Goal: Transaction & Acquisition: Purchase product/service

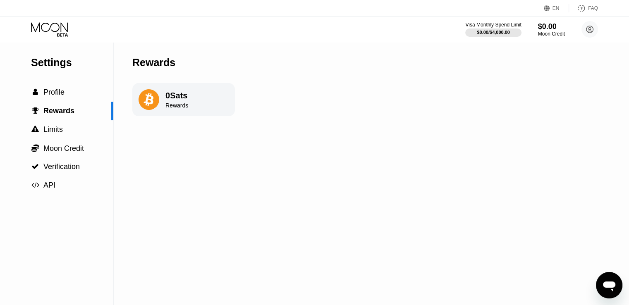
click at [194, 102] on div "0 Sats Rewards" at bounding box center [183, 99] width 103 height 33
click at [202, 96] on div "0 Sats Rewards" at bounding box center [183, 99] width 103 height 33
click at [53, 93] on span "Profile" at bounding box center [53, 92] width 21 height 8
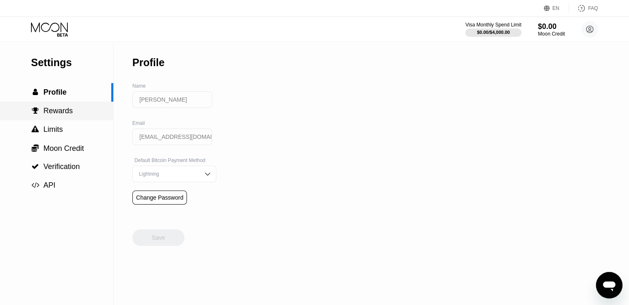
click at [59, 110] on span "Rewards" at bounding box center [57, 111] width 29 height 8
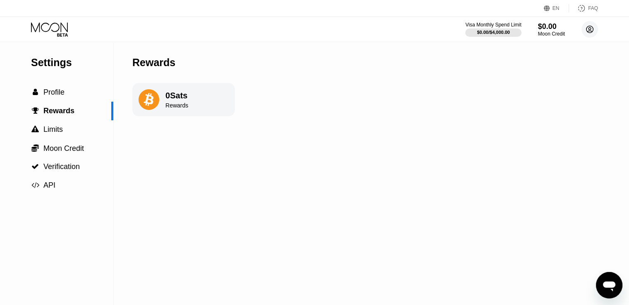
click at [590, 29] on circle at bounding box center [590, 29] width 17 height 17
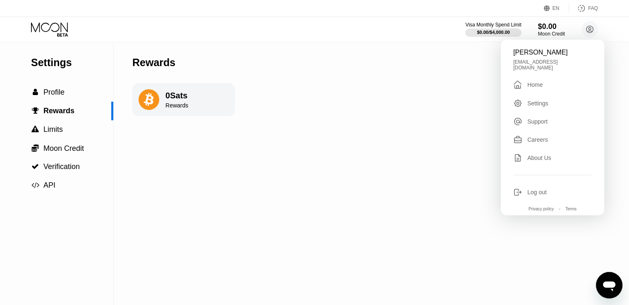
click at [379, 184] on div "Settings  Profile  Rewards  Limits  Moon Credit  Verification  API Reward…" at bounding box center [314, 173] width 629 height 263
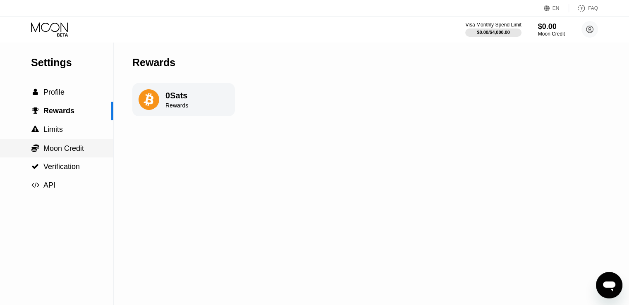
click at [65, 152] on span "Moon Credit" at bounding box center [63, 148] width 41 height 8
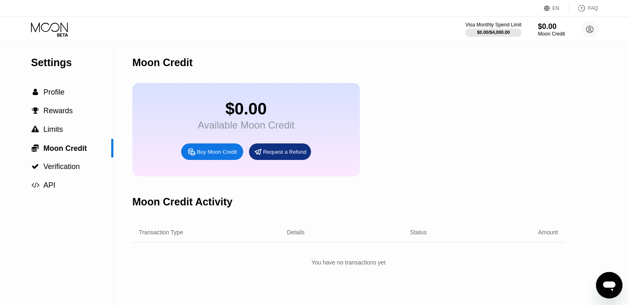
click at [219, 156] on div "Buy Moon Credit" at bounding box center [217, 152] width 40 height 7
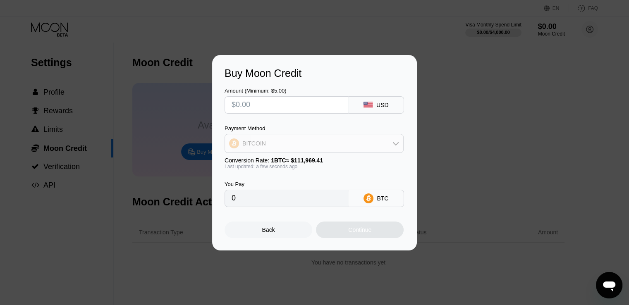
click at [382, 143] on div "BITCOIN" at bounding box center [314, 143] width 178 height 17
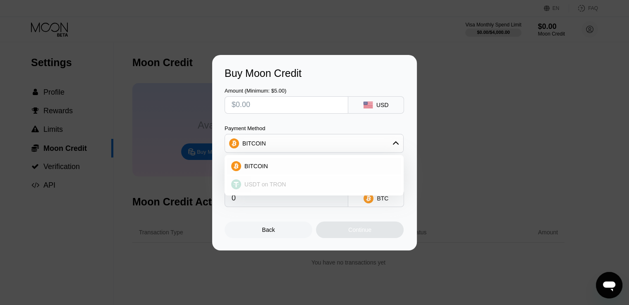
click at [257, 187] on span "USDT on TRON" at bounding box center [266, 184] width 42 height 7
type input "0.00"
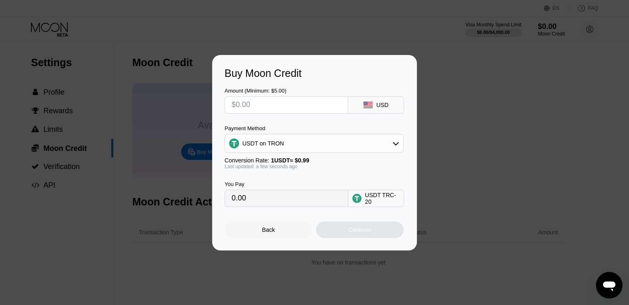
click at [242, 105] on input "text" at bounding box center [287, 105] width 110 height 17
type input "$5"
type input "5.05"
type input "$5"
click at [361, 233] on div "Continue" at bounding box center [359, 230] width 23 height 7
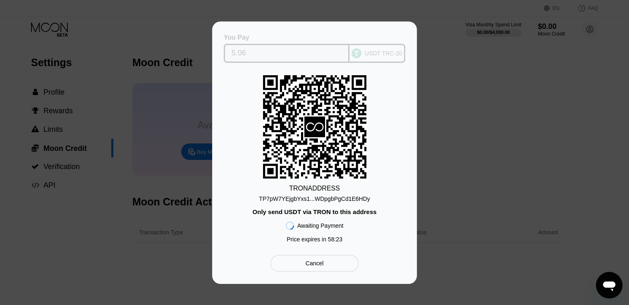
click at [379, 55] on div "USDT TRC-20" at bounding box center [378, 53] width 56 height 19
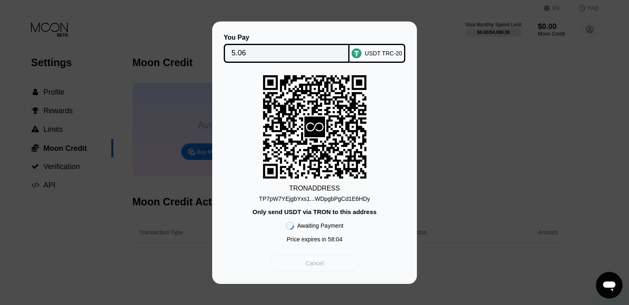
click at [315, 267] on div "Cancel" at bounding box center [315, 263] width 18 height 7
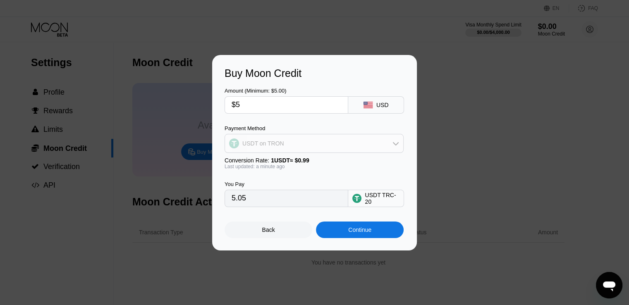
click at [403, 149] on div "USDT on TRON" at bounding box center [314, 143] width 178 height 17
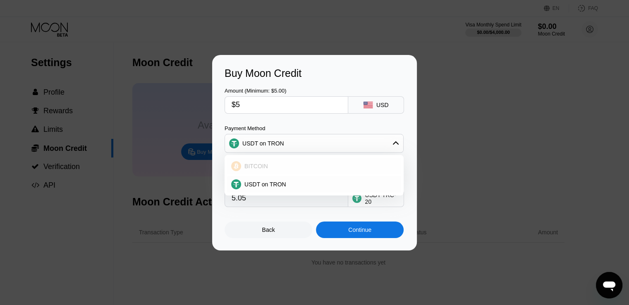
click at [263, 166] on span "BITCOIN" at bounding box center [257, 166] width 24 height 7
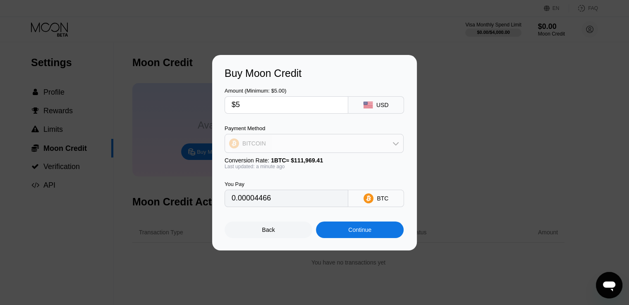
click at [370, 144] on div "BITCOIN" at bounding box center [314, 143] width 178 height 17
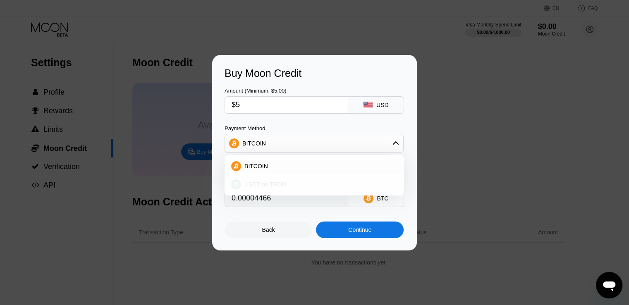
click at [259, 184] on span "USDT on TRON" at bounding box center [266, 184] width 42 height 7
type input "5.05"
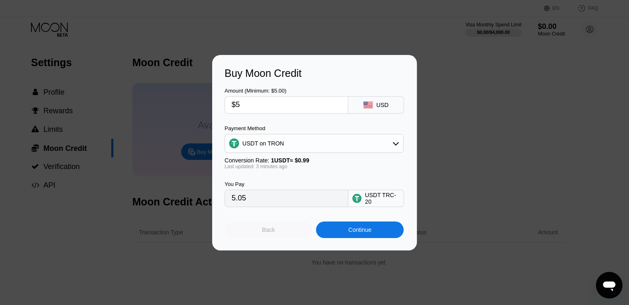
click at [278, 232] on div "Back" at bounding box center [269, 230] width 88 height 17
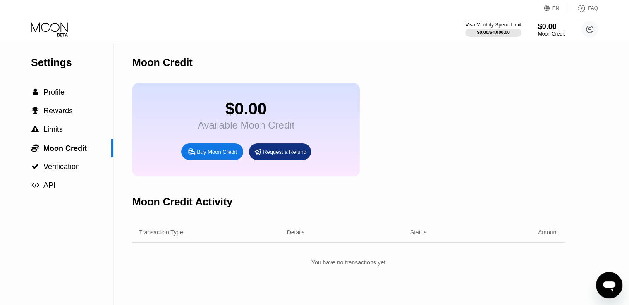
click at [453, 88] on div "$0.00 Available Moon Credit Buy Moon Credit Request a Refund" at bounding box center [348, 130] width 432 height 94
click at [531, 90] on div "$0.00 Available Moon Credit Buy Moon Credit Request a Refund" at bounding box center [348, 130] width 432 height 94
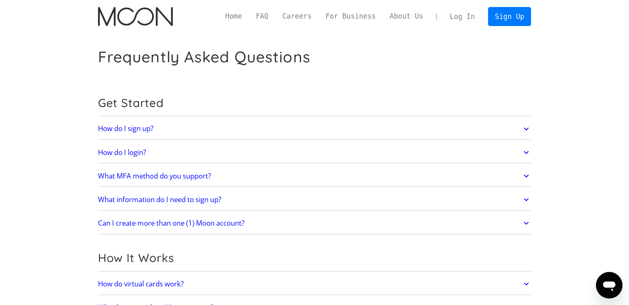
click at [163, 284] on h2 "How do virtual cards work?" at bounding box center [141, 284] width 86 height 8
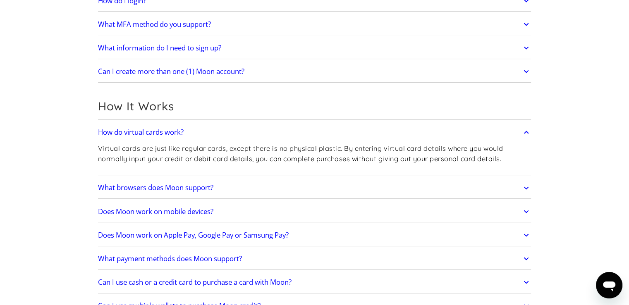
scroll to position [159, 0]
